Goal: Task Accomplishment & Management: Use online tool/utility

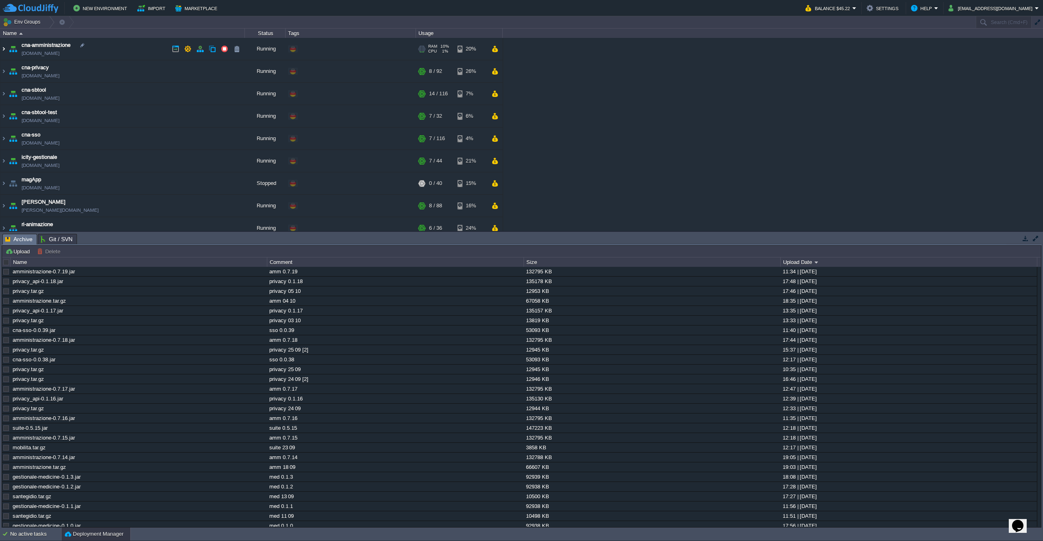
click at [2, 45] on img at bounding box center [3, 49] width 7 height 22
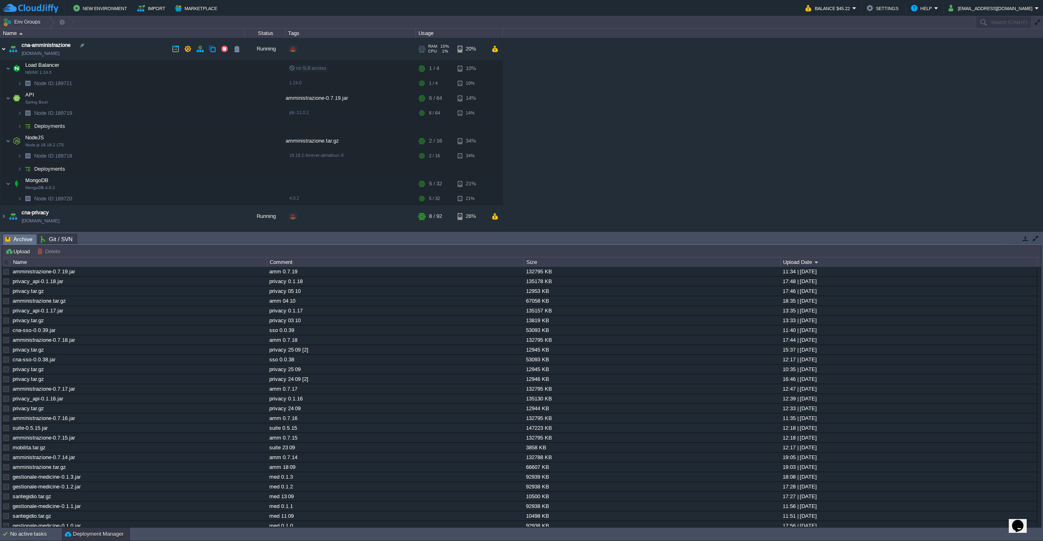
click at [2, 45] on img at bounding box center [3, 49] width 7 height 22
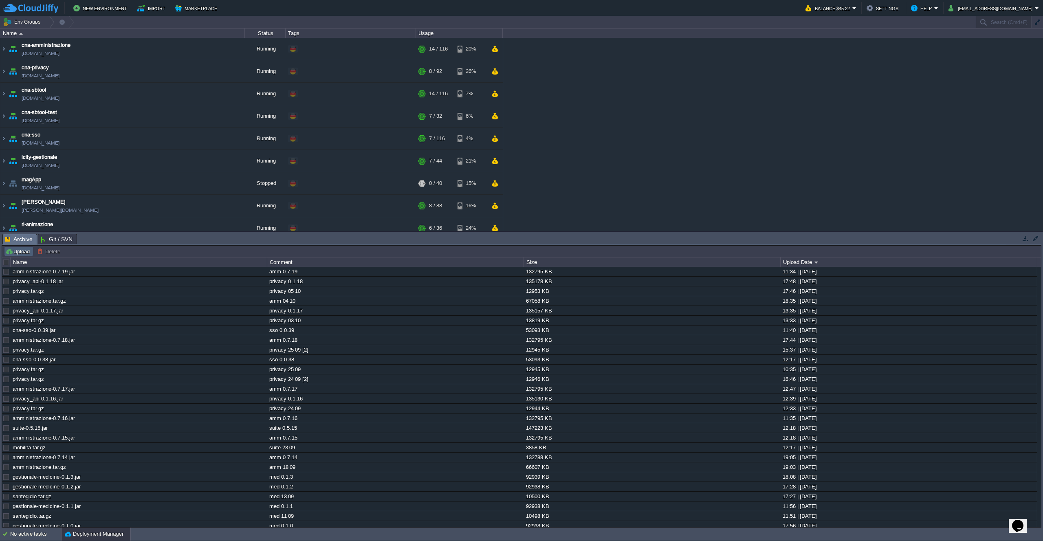
click at [13, 254] on button "Upload" at bounding box center [18, 251] width 27 height 7
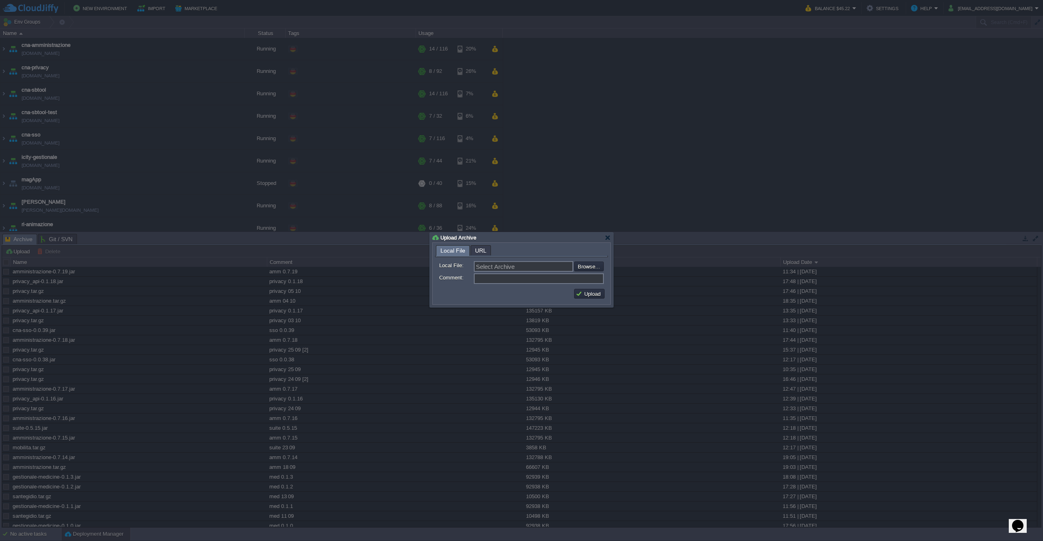
click at [583, 271] on input "file" at bounding box center [552, 267] width 103 height 10
type input "C:\fakepath\privacy.tar.gz"
type input "privacy.tar.gz"
type input "privacy 09 10"
click at [584, 294] on button "Upload" at bounding box center [589, 293] width 27 height 7
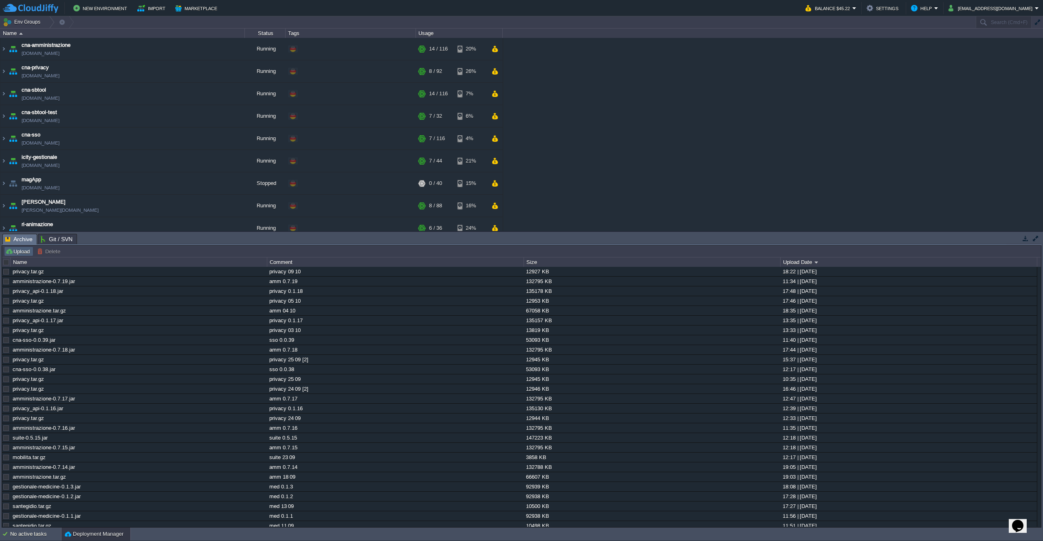
click at [18, 251] on button "Upload" at bounding box center [18, 251] width 27 height 7
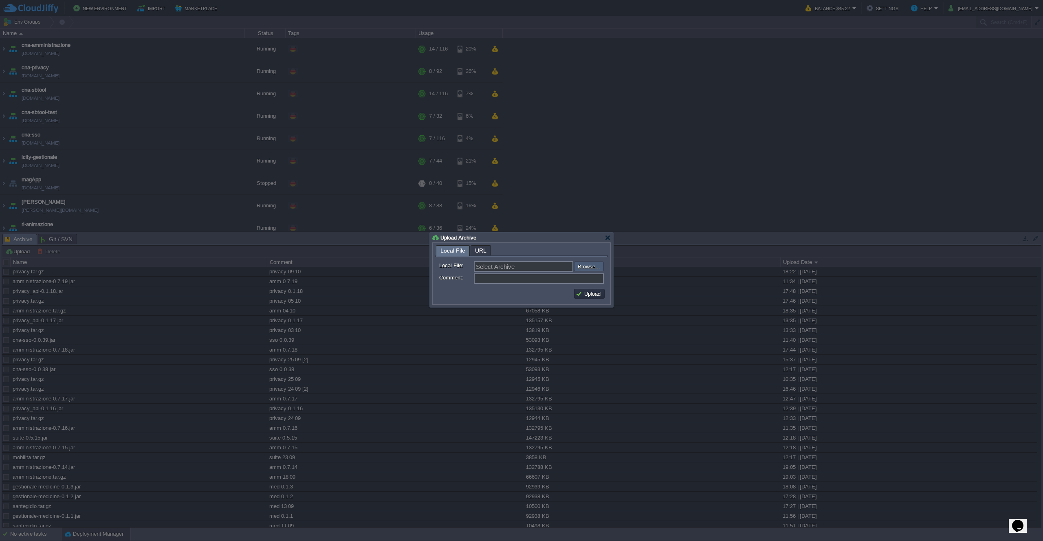
click at [582, 264] on input "file" at bounding box center [552, 267] width 103 height 10
type input "C:\fakepath\privacy_api-0.2.0.jar"
type input "privacy_api-0.2.0.jar"
type input "privacy 0.2.0"
click at [588, 292] on button "Upload" at bounding box center [589, 293] width 27 height 7
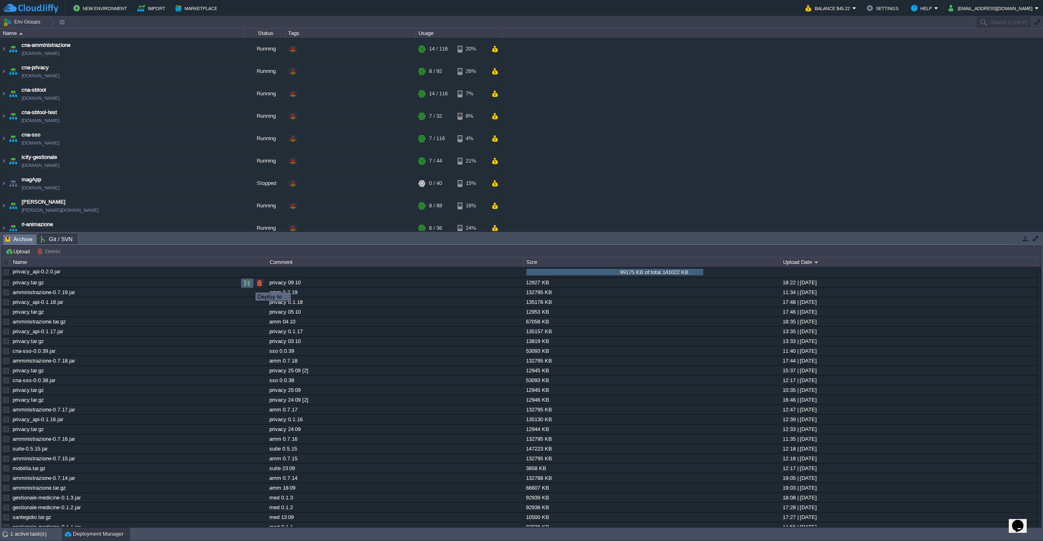
click at [249, 285] on button "button" at bounding box center [247, 283] width 7 height 7
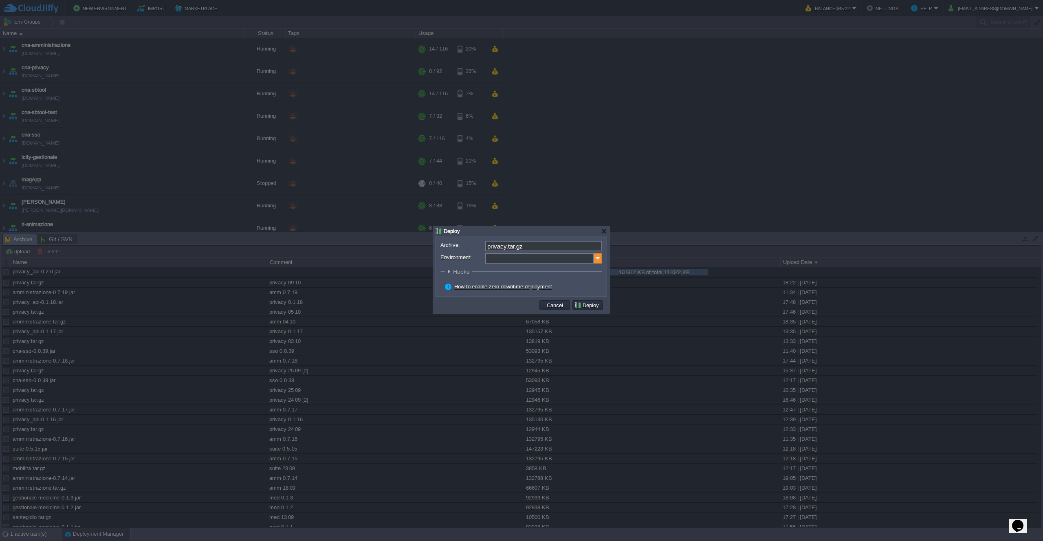
click at [598, 256] on img at bounding box center [598, 258] width 8 height 11
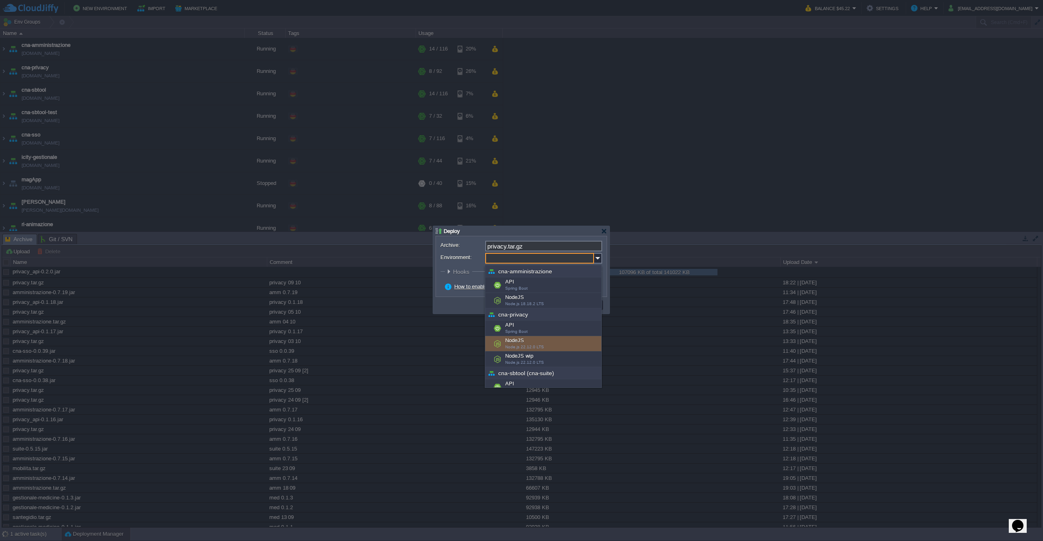
click at [537, 342] on div "NodeJS Node.js 22.12.0 LTS" at bounding box center [543, 343] width 116 height 15
type input "NodeJS (cna-privacy)"
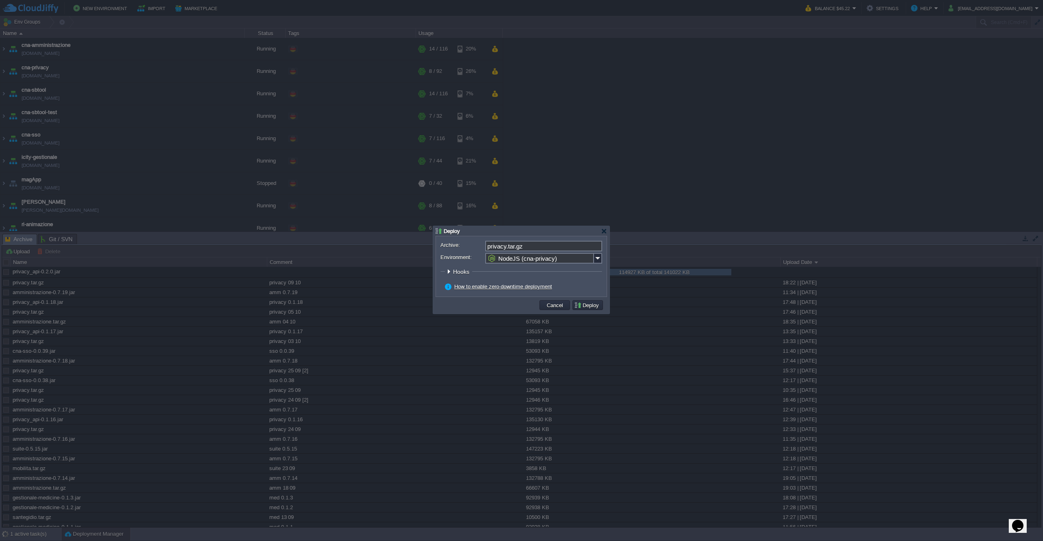
click at [579, 305] on button "Deploy" at bounding box center [587, 305] width 27 height 7
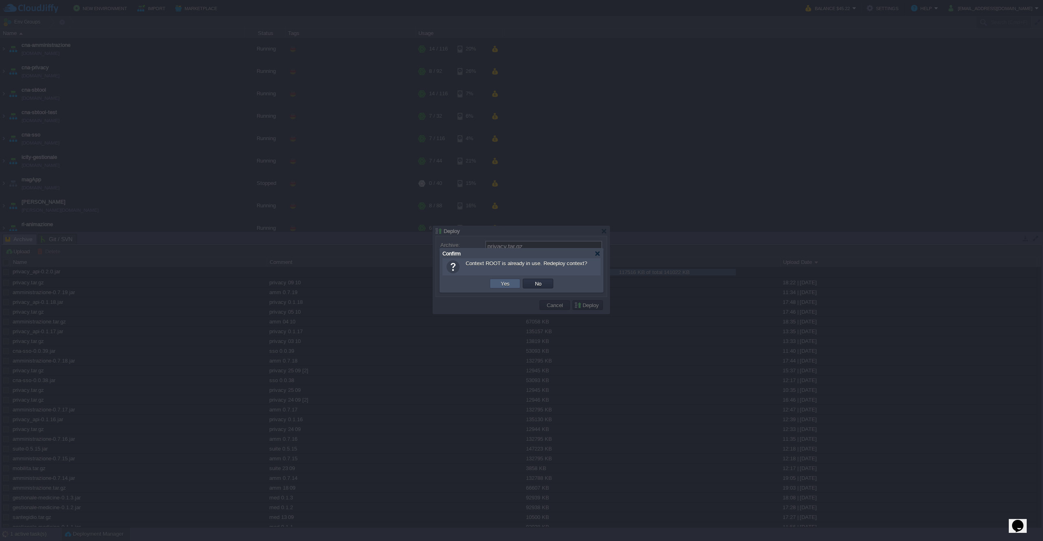
click at [507, 283] on button "Yes" at bounding box center [505, 283] width 14 height 7
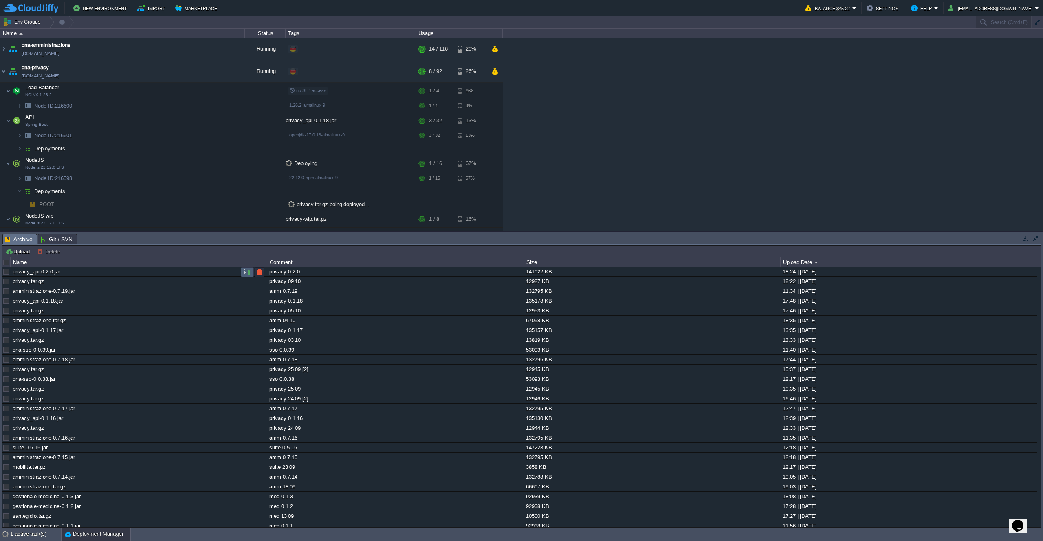
click at [249, 270] on button "button" at bounding box center [247, 272] width 7 height 7
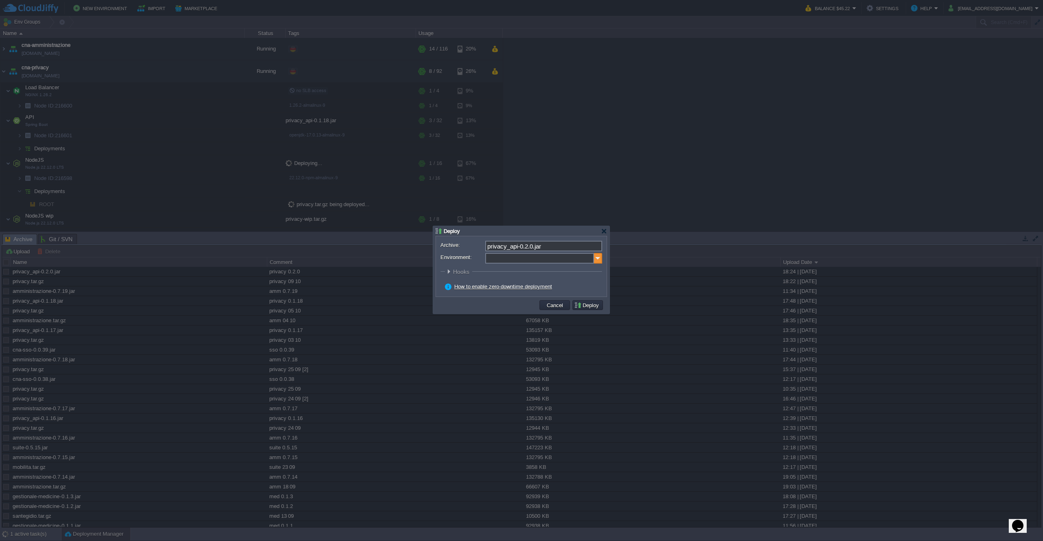
click at [597, 260] on img at bounding box center [598, 258] width 8 height 11
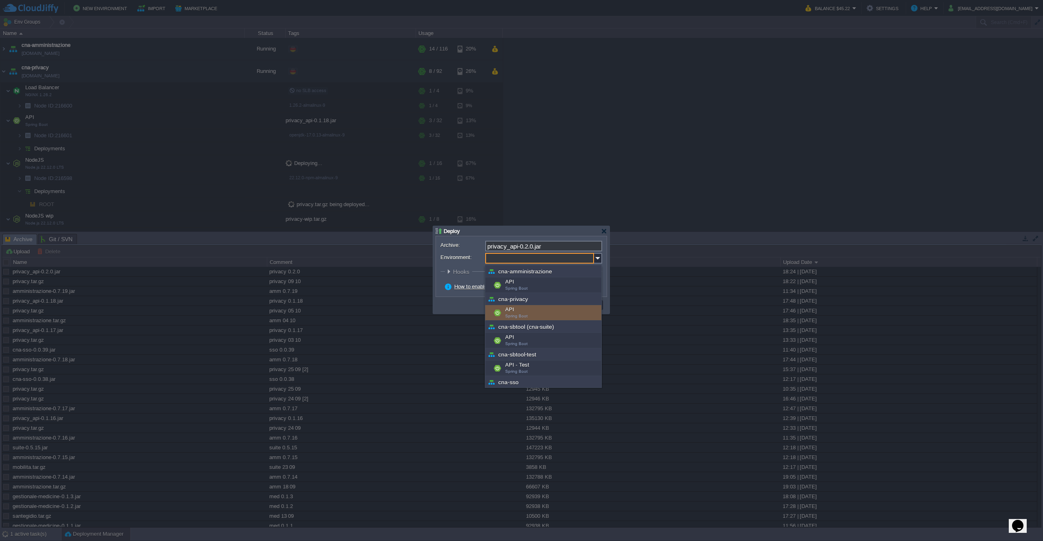
click at [533, 310] on div "API Spring Boot" at bounding box center [543, 312] width 116 height 15
type input "API (cna-privacy)"
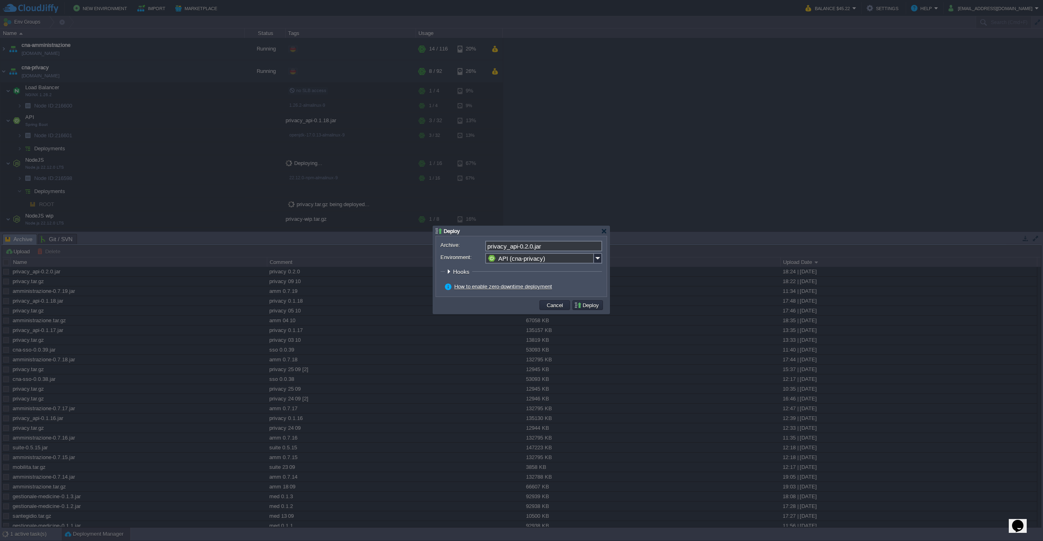
click at [590, 308] on button "Deploy" at bounding box center [587, 305] width 27 height 7
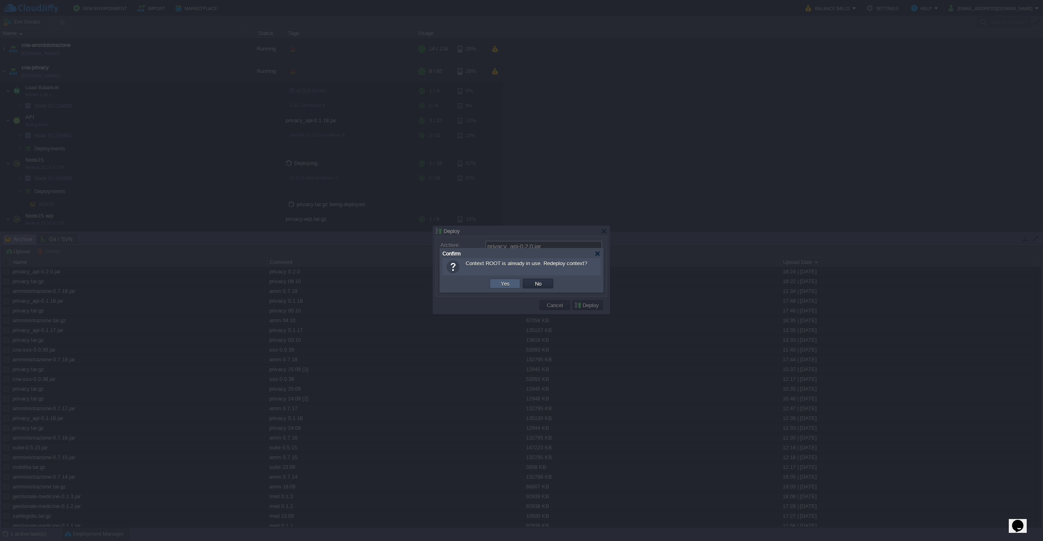
click at [501, 285] on button "Yes" at bounding box center [505, 283] width 14 height 7
